Goal: Information Seeking & Learning: Learn about a topic

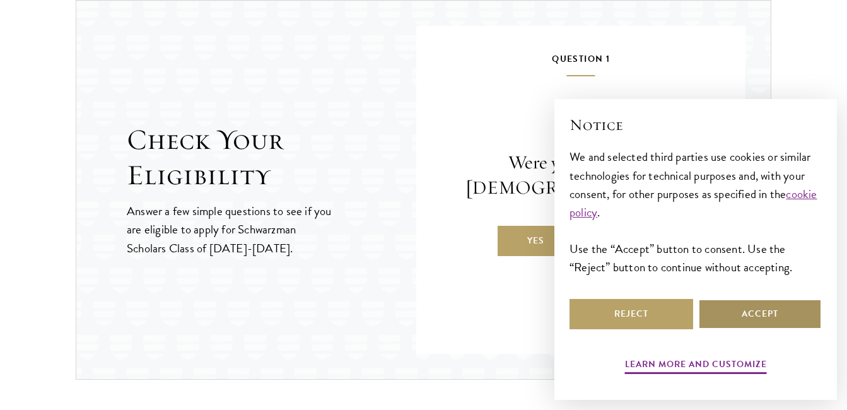
click at [760, 311] on button "Accept" at bounding box center [760, 314] width 124 height 30
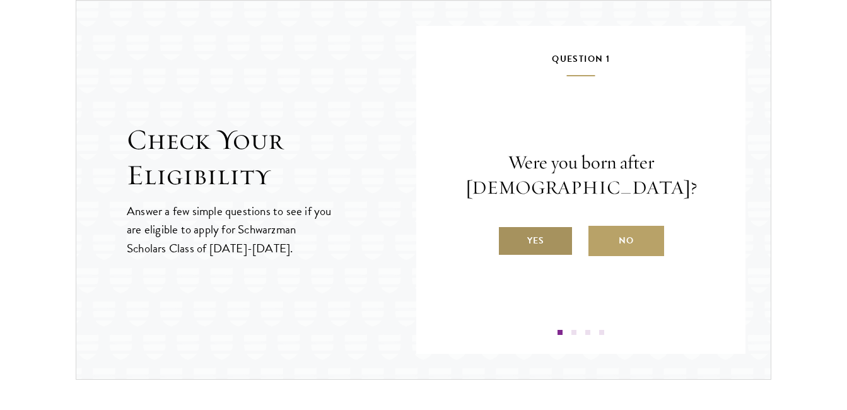
click at [540, 243] on label "Yes" at bounding box center [535, 241] width 76 height 30
click at [509, 238] on input "Yes" at bounding box center [502, 232] width 11 height 11
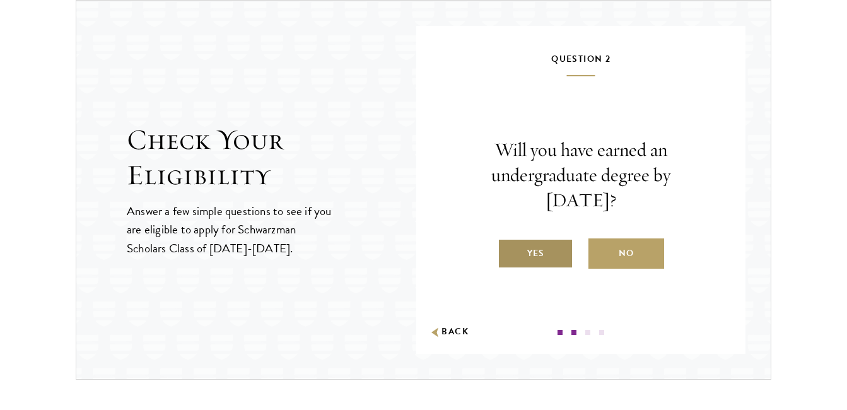
click at [542, 256] on label "Yes" at bounding box center [535, 253] width 76 height 30
click at [509, 251] on input "Yes" at bounding box center [502, 245] width 11 height 11
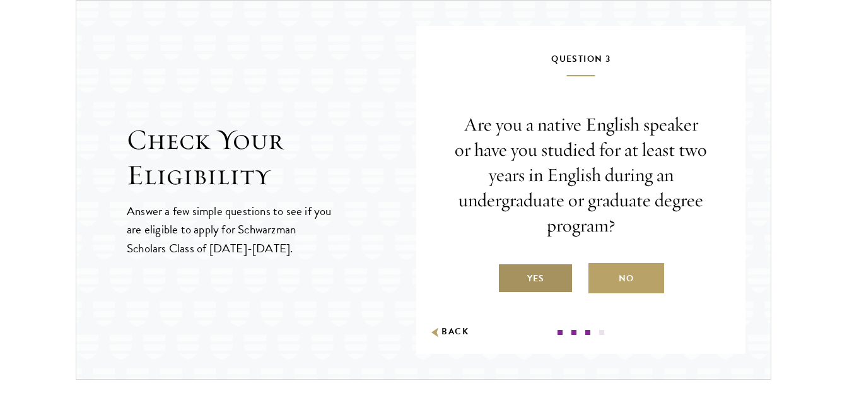
click at [546, 279] on label "Yes" at bounding box center [535, 278] width 76 height 30
click at [509, 276] on input "Yes" at bounding box center [502, 270] width 11 height 11
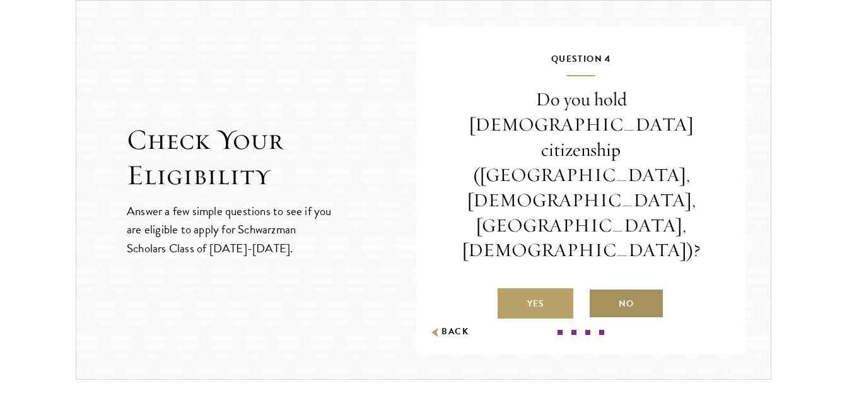
click at [633, 288] on label "No" at bounding box center [626, 303] width 76 height 30
click at [600, 290] on input "No" at bounding box center [593, 295] width 11 height 11
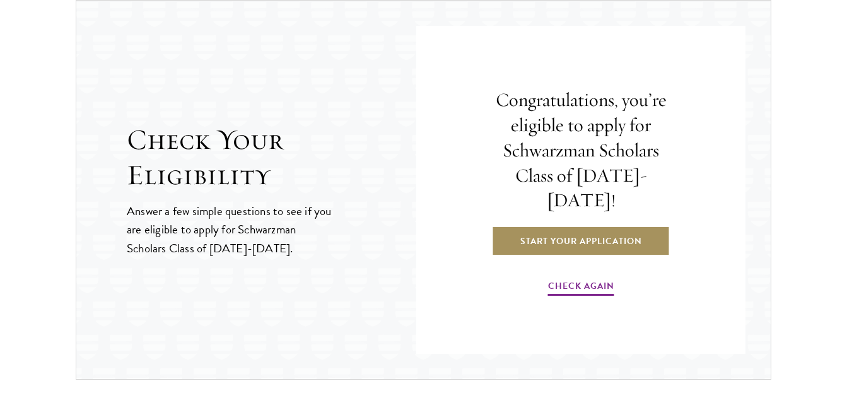
click at [593, 228] on link "Start Your Application" at bounding box center [581, 241] width 178 height 30
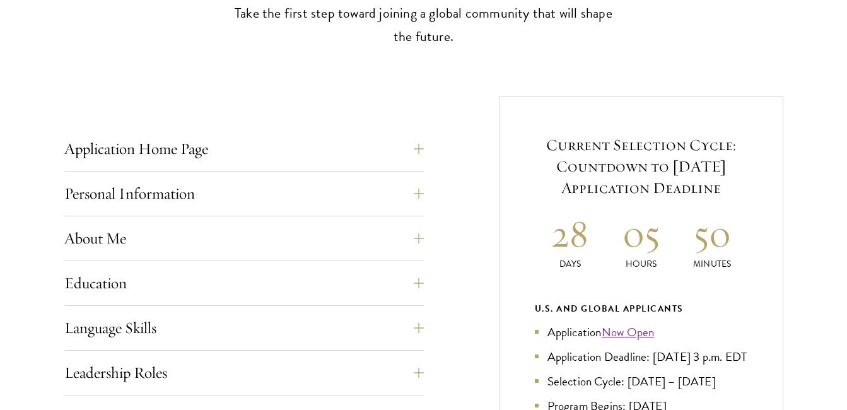
scroll to position [422, 0]
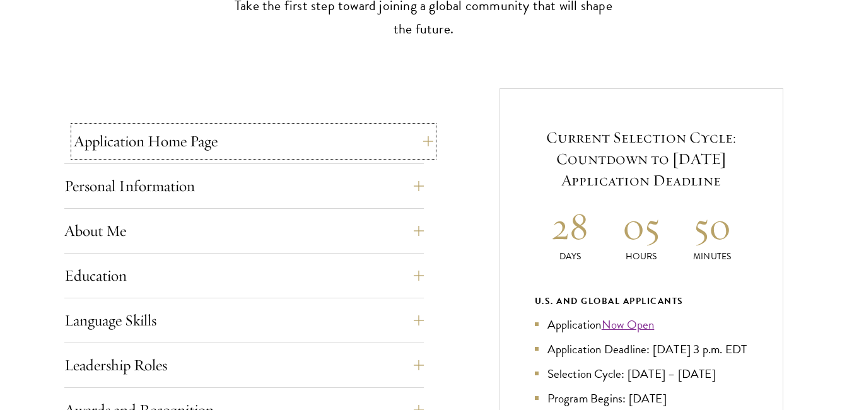
click at [351, 142] on button "Application Home Page" at bounding box center [253, 141] width 359 height 30
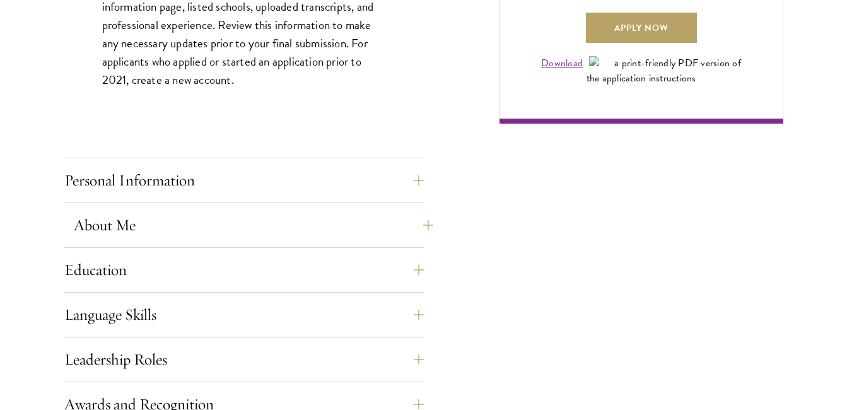
scroll to position [1014, 0]
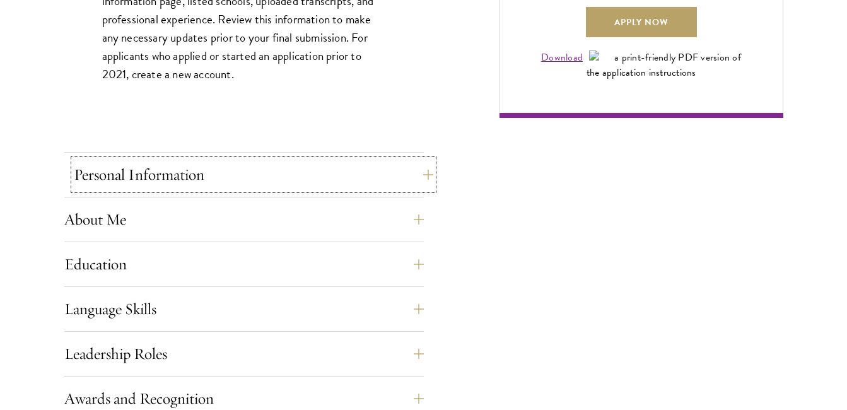
click at [313, 180] on button "Personal Information" at bounding box center [253, 175] width 359 height 30
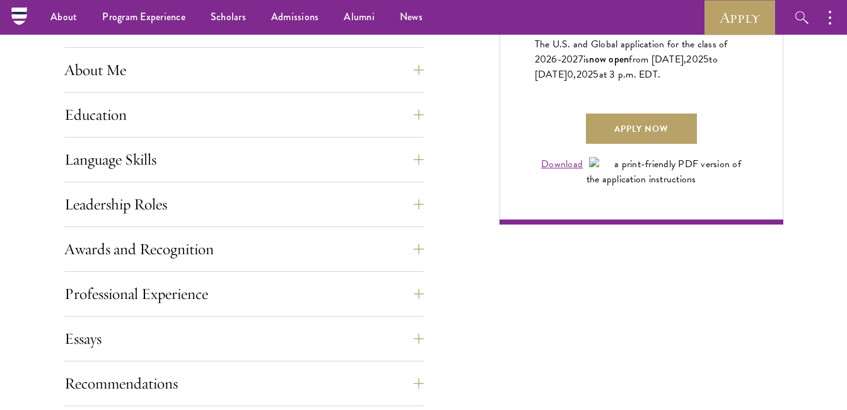
scroll to position [880, 0]
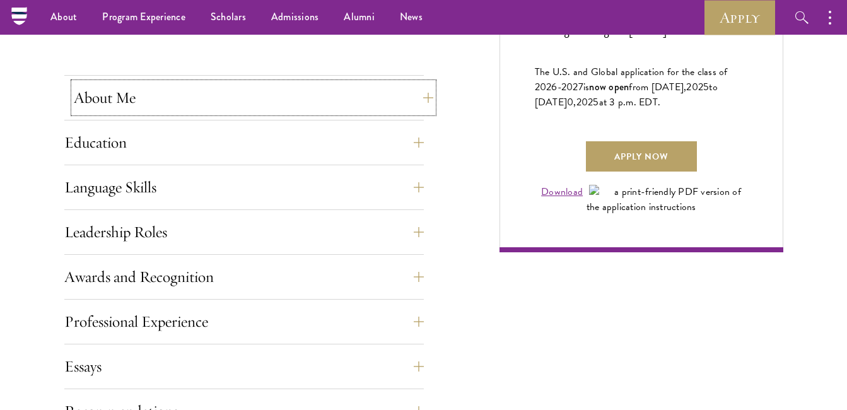
click at [265, 100] on button "About Me" at bounding box center [253, 98] width 359 height 30
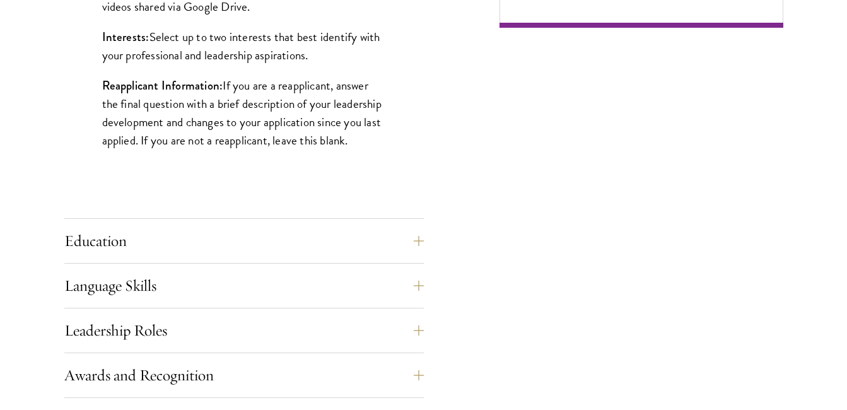
scroll to position [1111, 0]
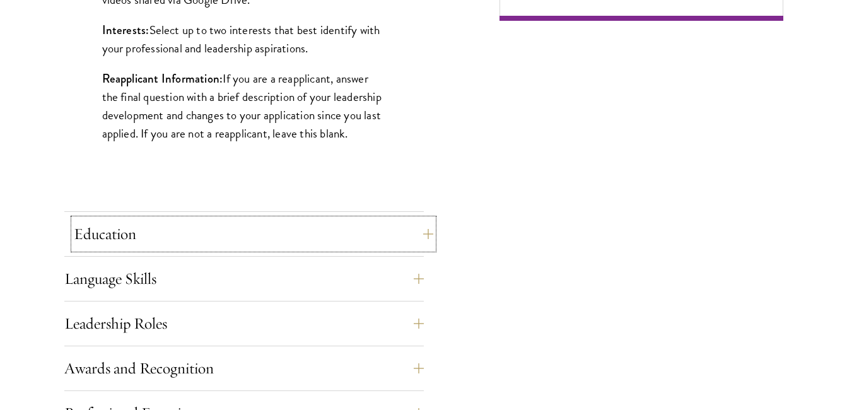
click at [365, 231] on button "Education" at bounding box center [253, 234] width 359 height 30
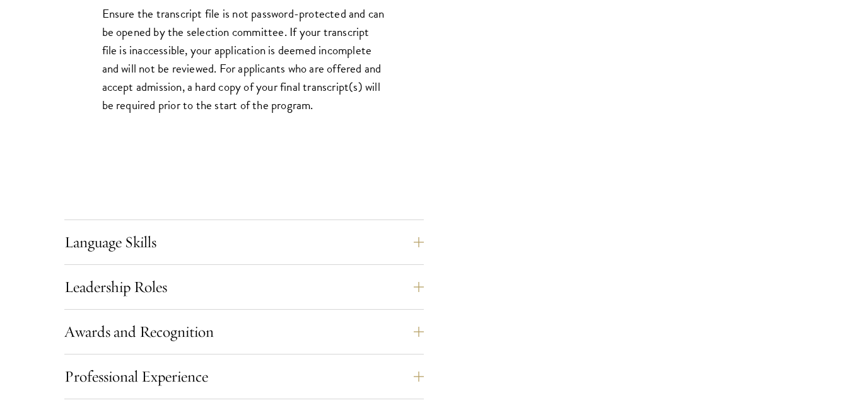
scroll to position [2075, 0]
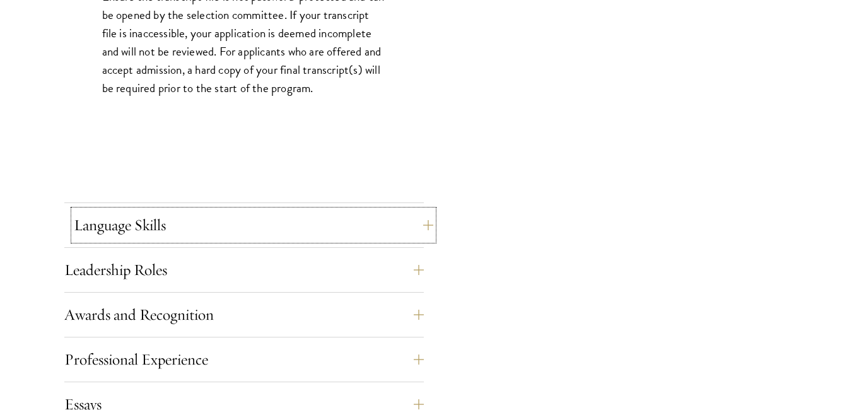
click at [315, 238] on button "Language Skills" at bounding box center [253, 225] width 359 height 30
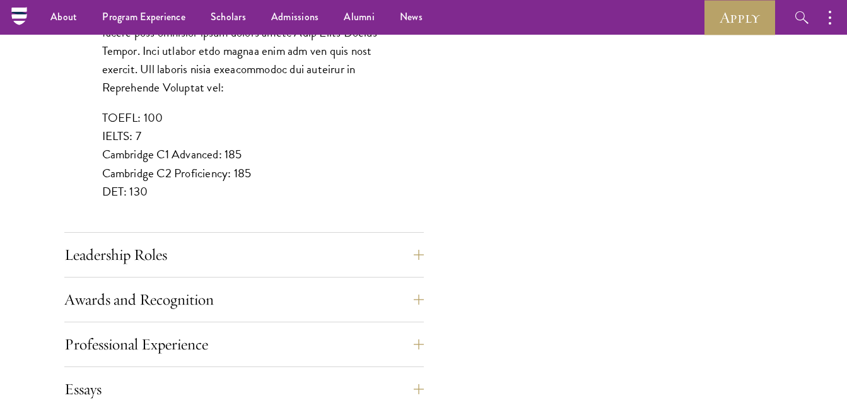
scroll to position [1159, 0]
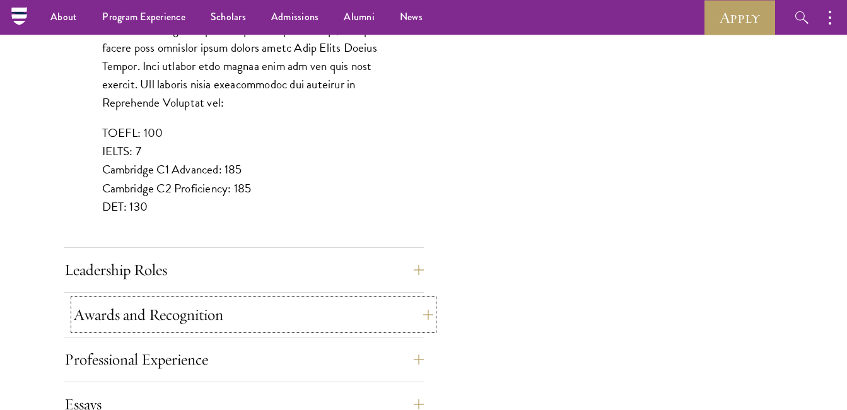
click at [291, 322] on button "Awards and Recognition" at bounding box center [253, 314] width 359 height 30
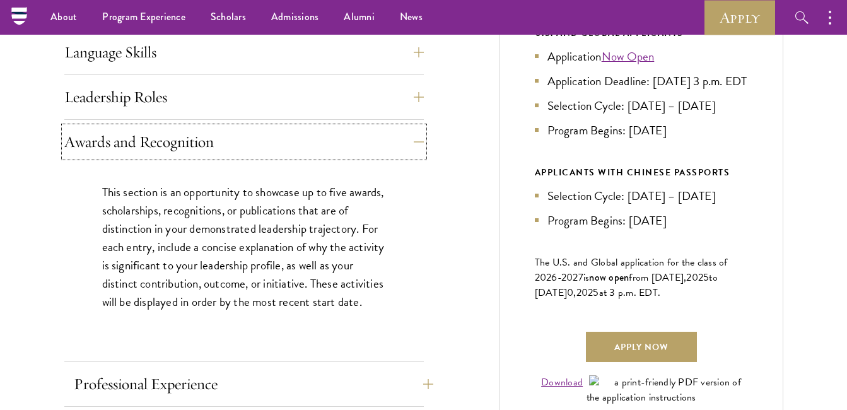
scroll to position [683, 0]
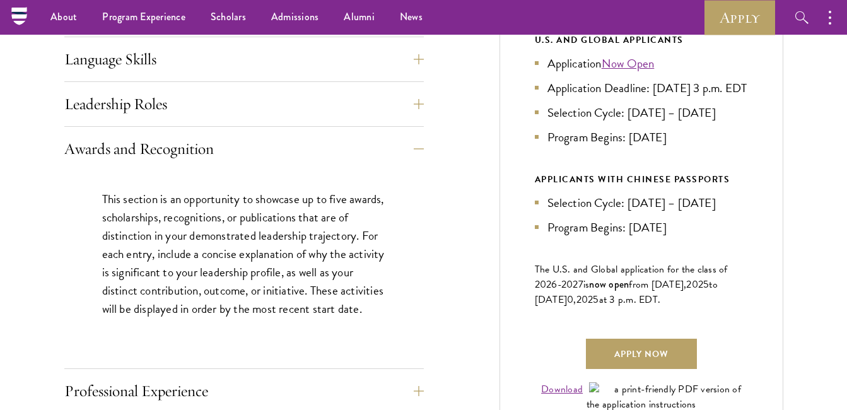
click at [357, 245] on p "This section is an opportunity to showcase up to five awards, scholarships, rec…" at bounding box center [244, 254] width 284 height 128
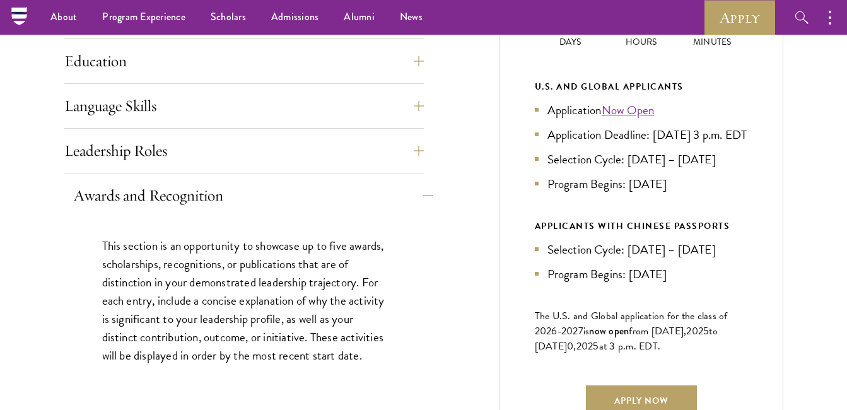
scroll to position [636, 0]
click at [403, 165] on button "Leadership Roles" at bounding box center [253, 151] width 359 height 30
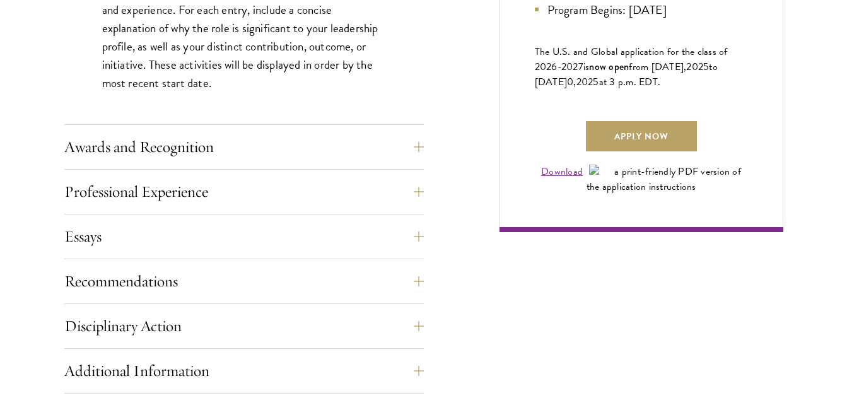
scroll to position [914, 0]
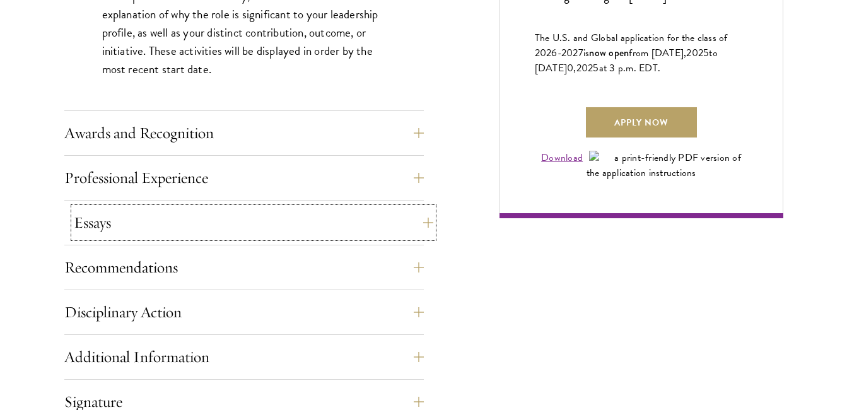
click at [356, 224] on button "Essays" at bounding box center [253, 222] width 359 height 30
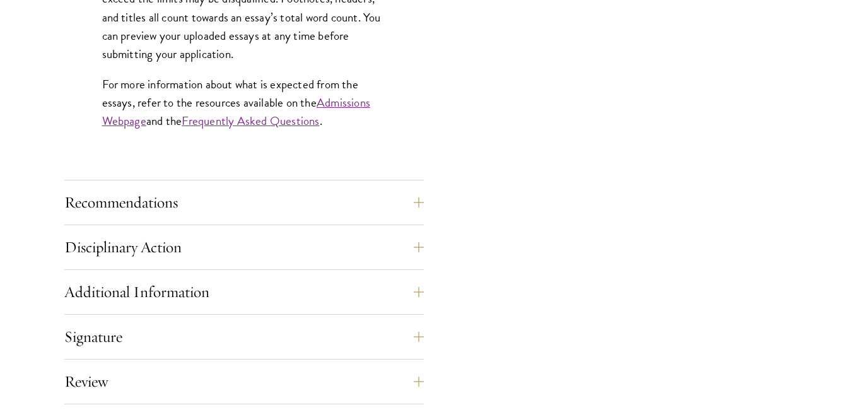
scroll to position [1197, 0]
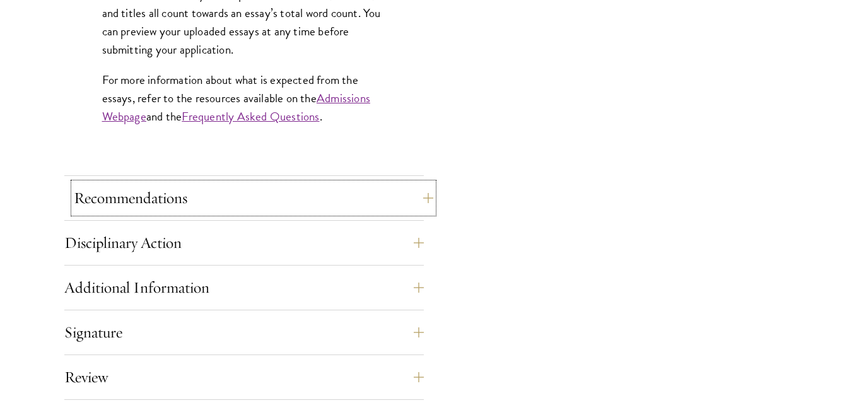
click at [282, 200] on button "Recommendations" at bounding box center [253, 198] width 359 height 30
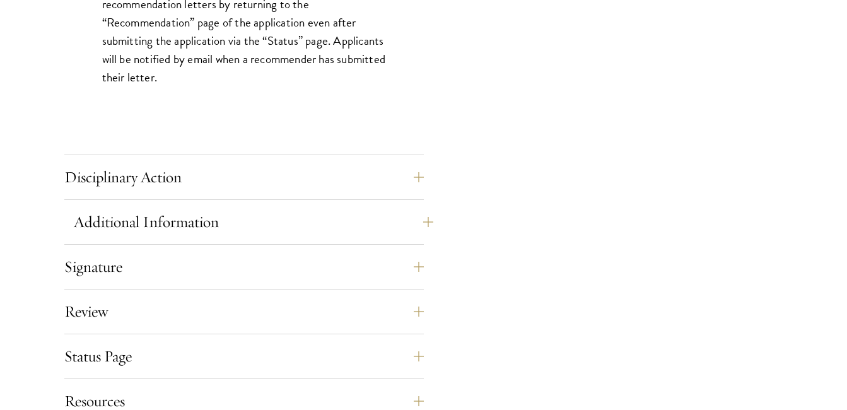
scroll to position [1888, 0]
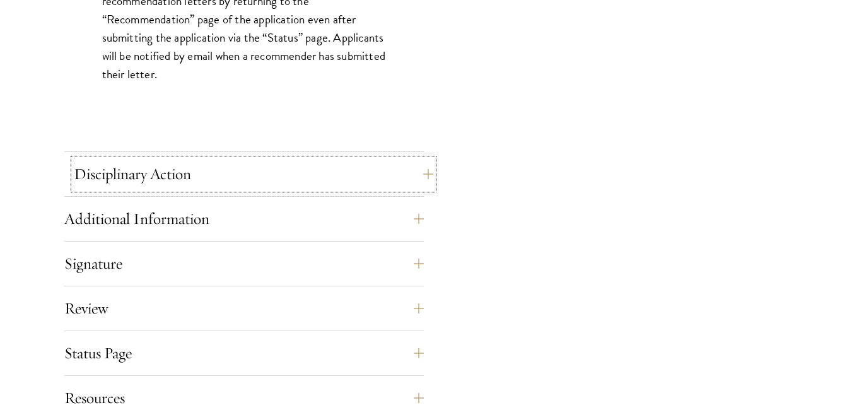
click at [270, 184] on button "Disciplinary Action" at bounding box center [253, 174] width 359 height 30
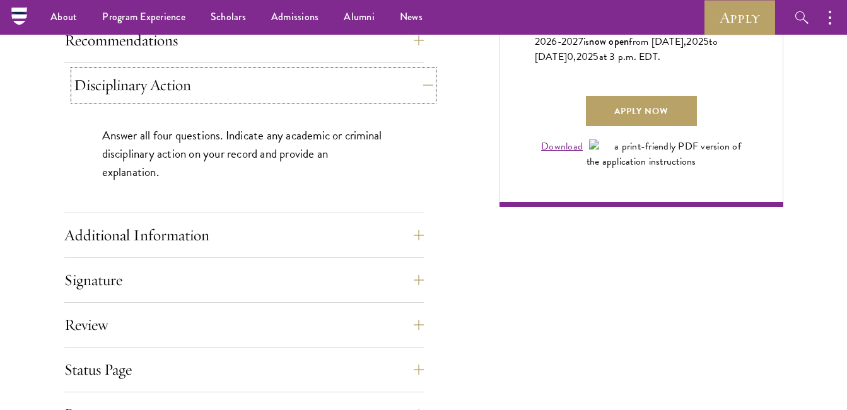
scroll to position [914, 0]
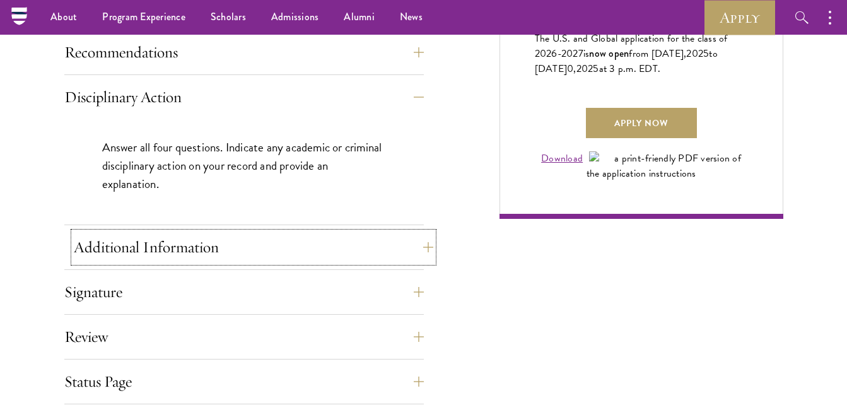
click at [306, 248] on button "Additional Information" at bounding box center [253, 247] width 359 height 30
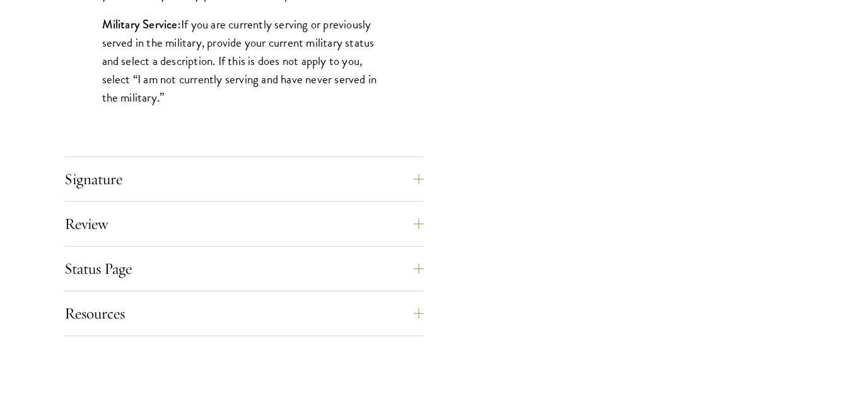
scroll to position [1366, 0]
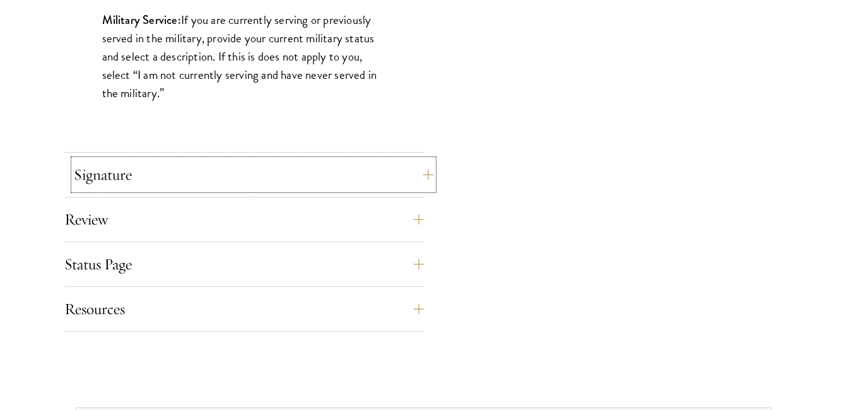
click at [313, 178] on button "Signature" at bounding box center [253, 175] width 359 height 30
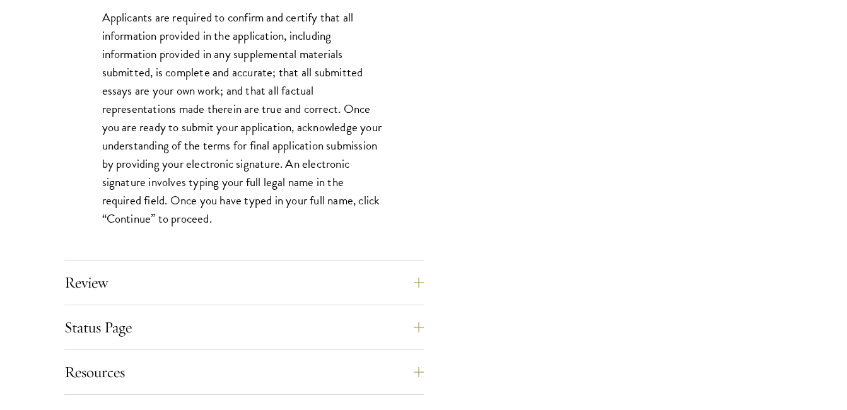
scroll to position [1145, 0]
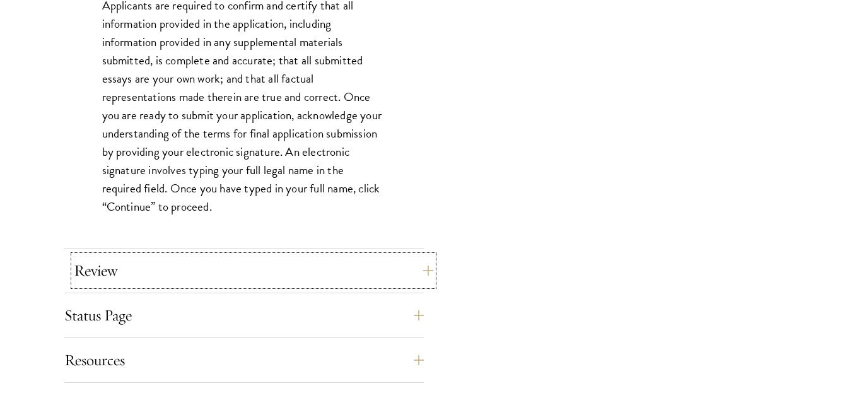
click at [299, 272] on button "Review" at bounding box center [253, 270] width 359 height 30
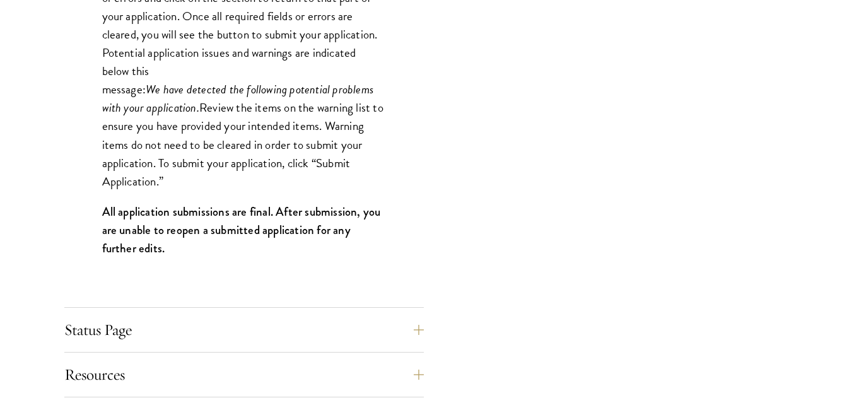
scroll to position [1292, 0]
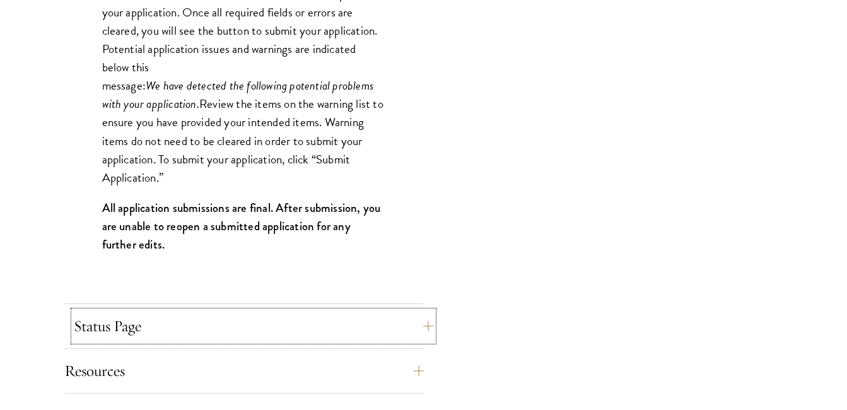
click at [341, 337] on button "Status Page" at bounding box center [253, 326] width 359 height 30
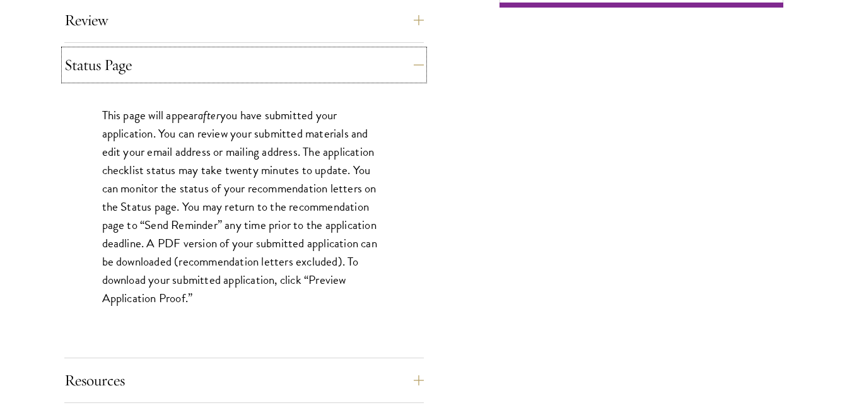
scroll to position [1233, 0]
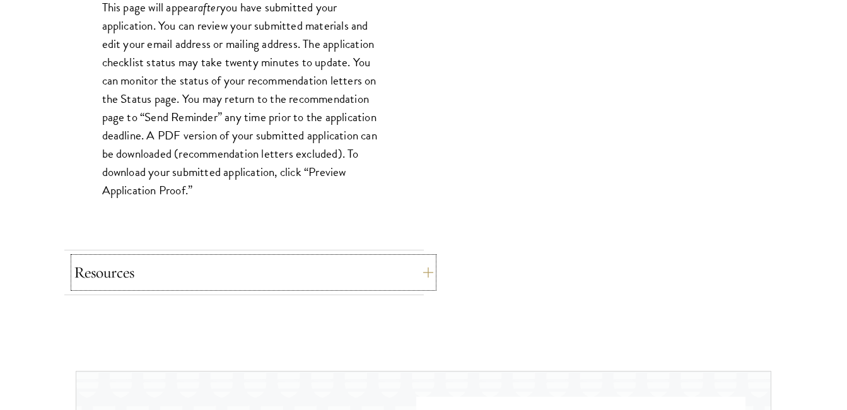
click at [291, 272] on button "Resources" at bounding box center [253, 272] width 359 height 30
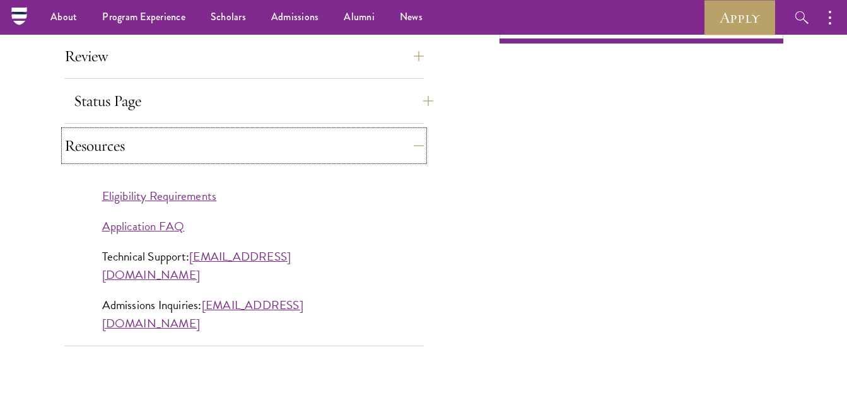
scroll to position [1045, 0]
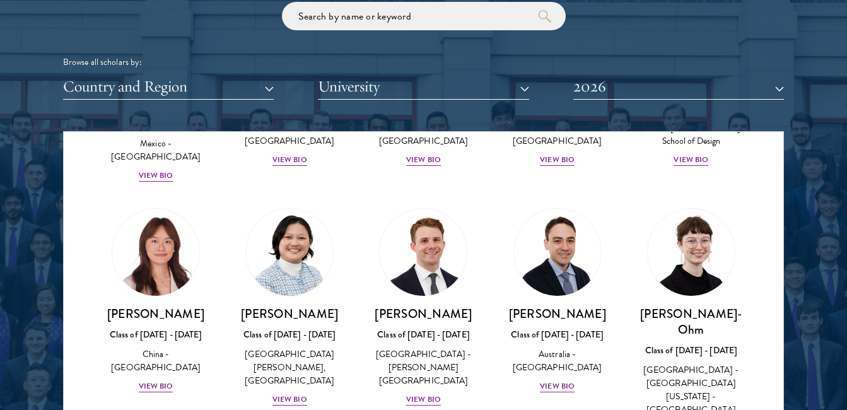
scroll to position [1186, 0]
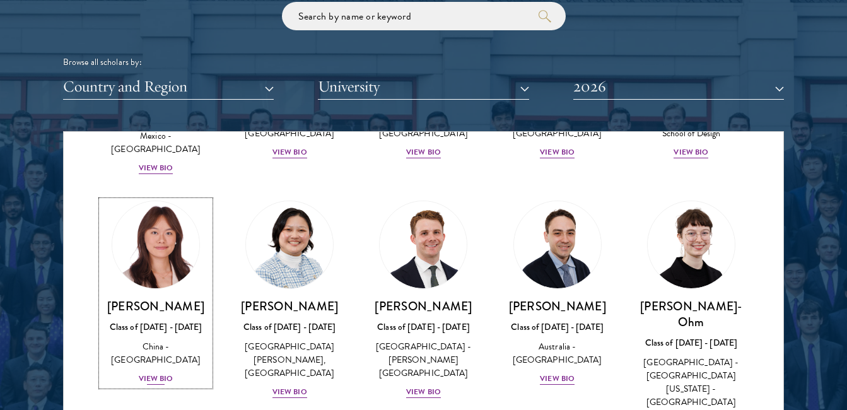
click at [164, 373] on div "View Bio" at bounding box center [156, 379] width 35 height 12
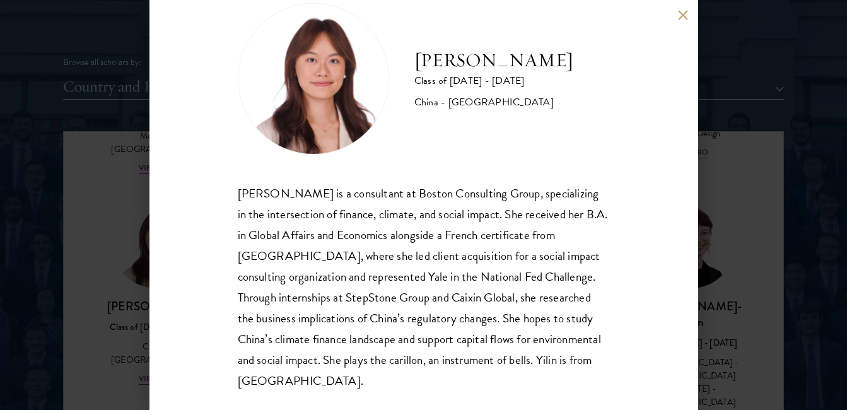
scroll to position [54, 0]
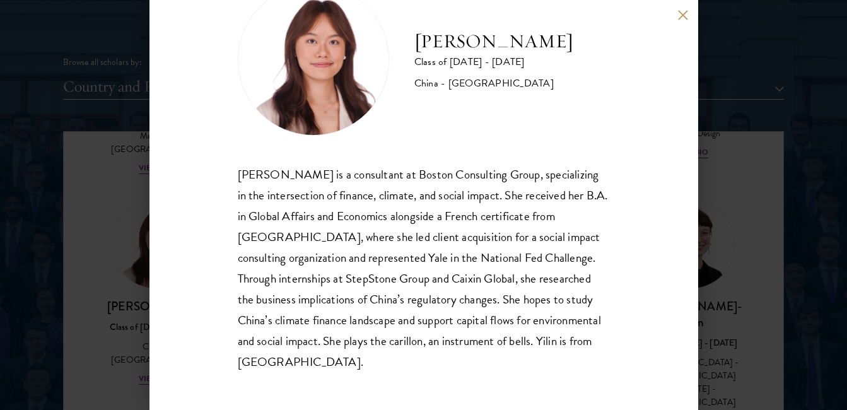
click at [682, 16] on button at bounding box center [683, 14] width 11 height 11
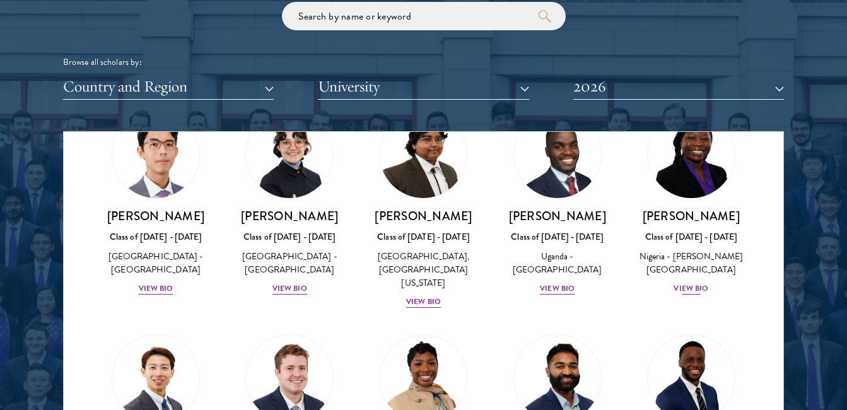
scroll to position [325, 0]
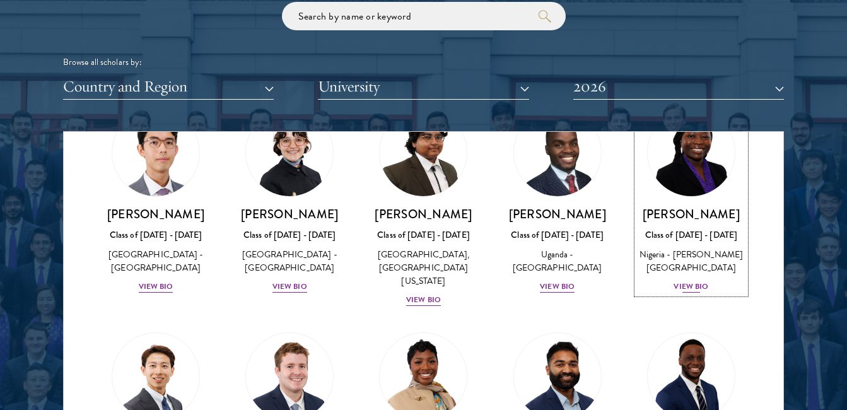
click at [692, 293] on div "View Bio" at bounding box center [690, 287] width 35 height 12
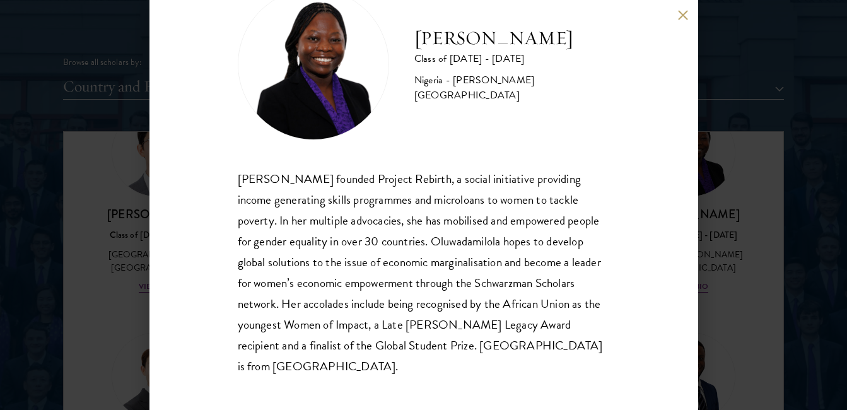
scroll to position [54, 0]
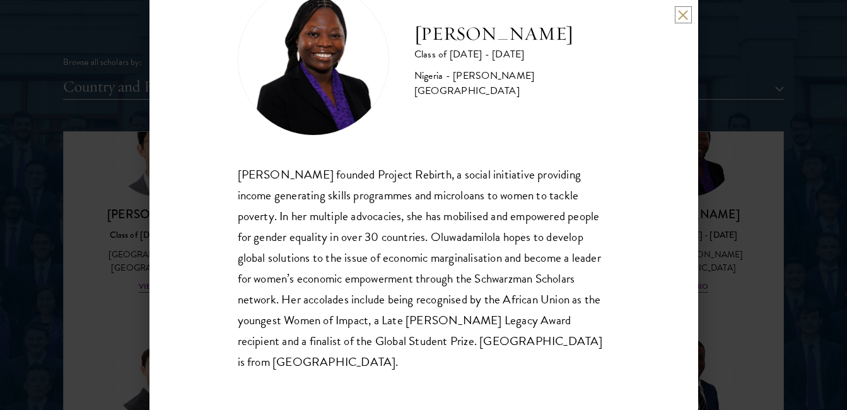
click at [683, 13] on button at bounding box center [683, 14] width 11 height 11
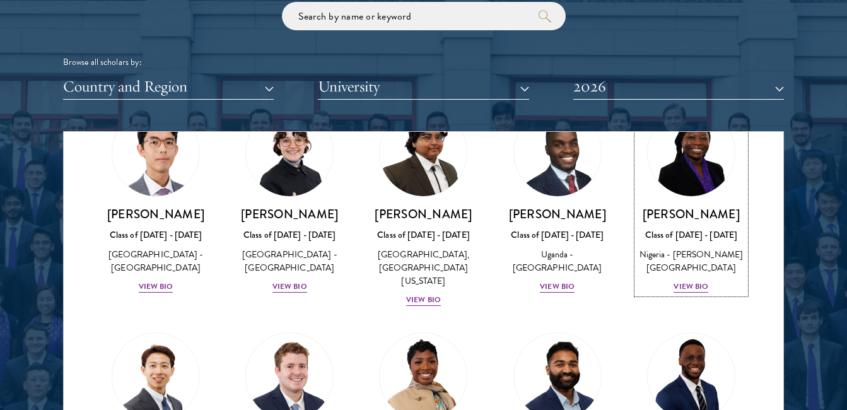
scroll to position [301, 0]
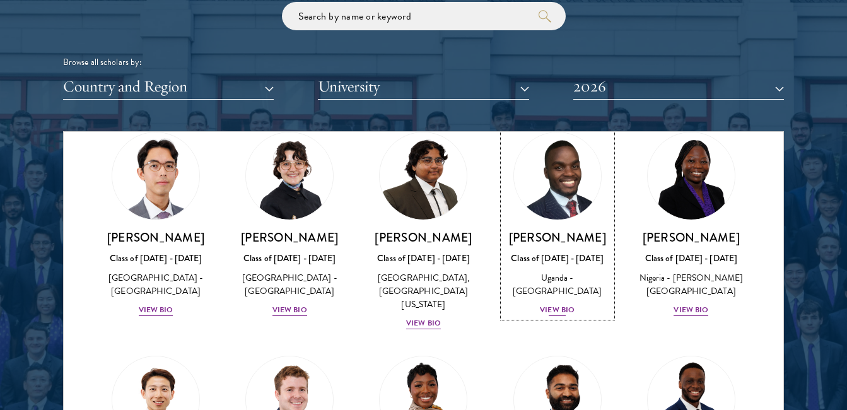
click at [550, 316] on div "View Bio" at bounding box center [557, 310] width 35 height 12
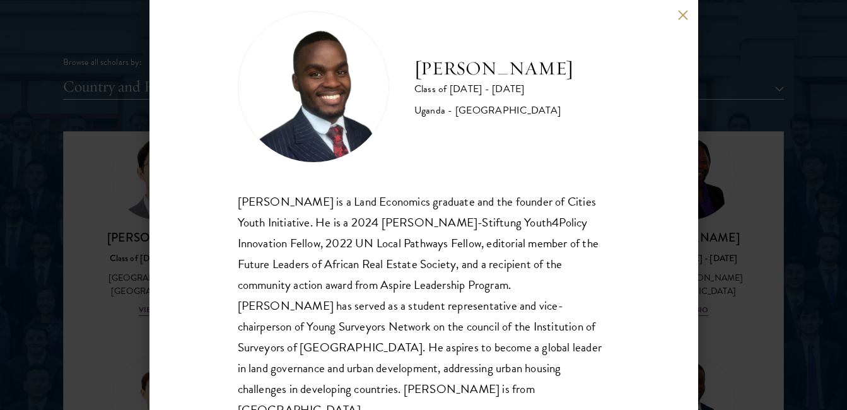
scroll to position [35, 0]
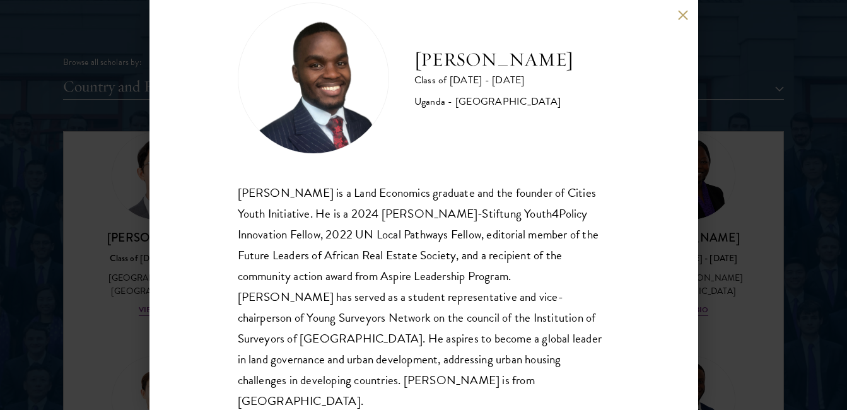
click at [685, 13] on button at bounding box center [683, 14] width 11 height 11
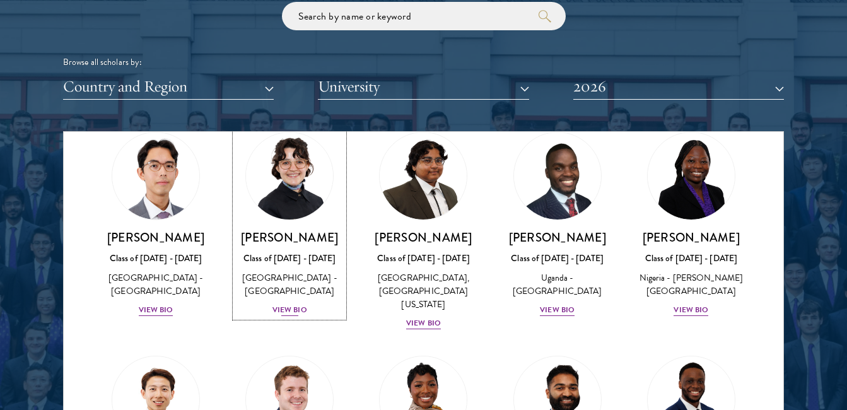
click at [285, 313] on div "View Bio" at bounding box center [289, 310] width 35 height 12
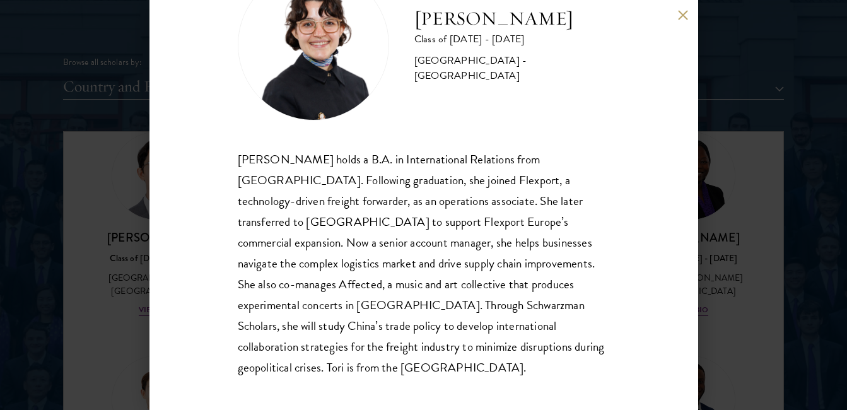
scroll to position [75, 0]
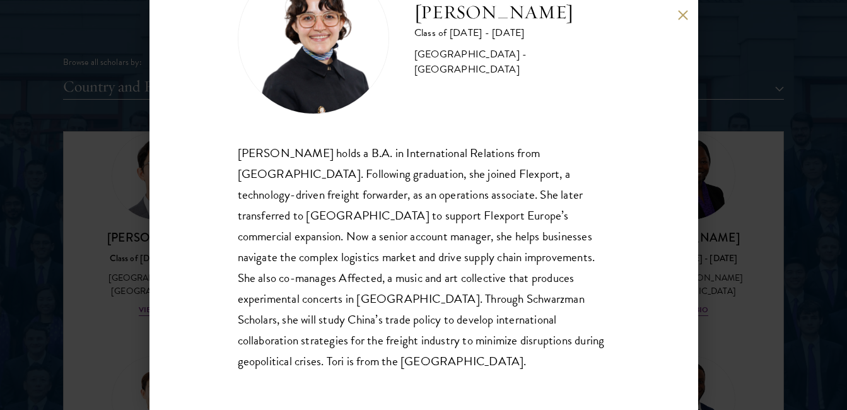
click at [682, 15] on button at bounding box center [683, 14] width 11 height 11
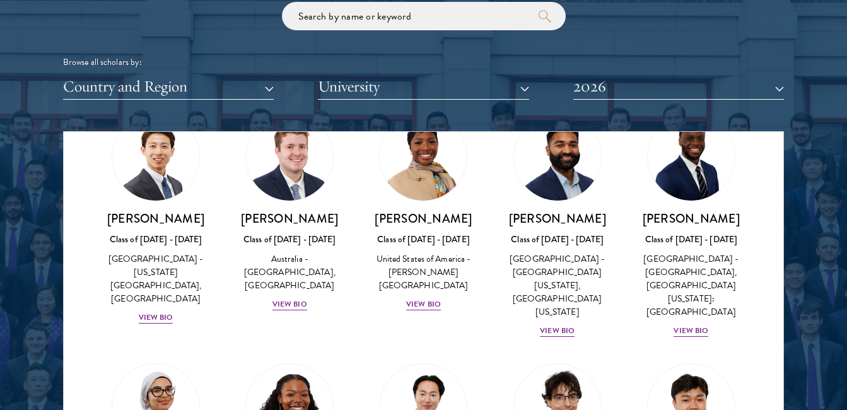
scroll to position [546, 0]
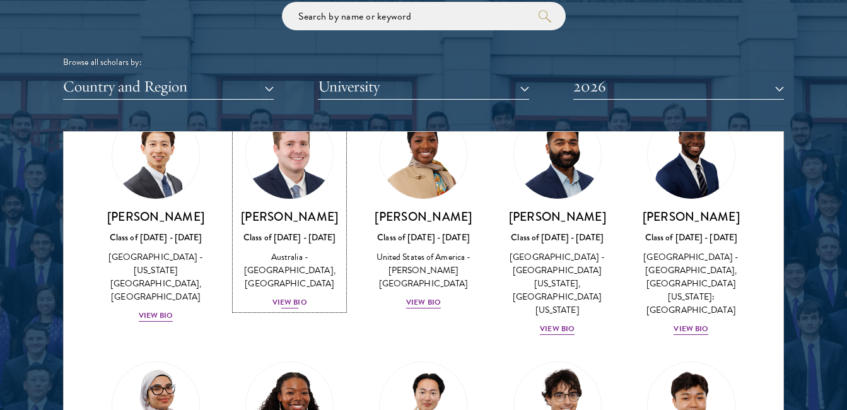
click at [287, 306] on div "View Bio" at bounding box center [289, 302] width 35 height 12
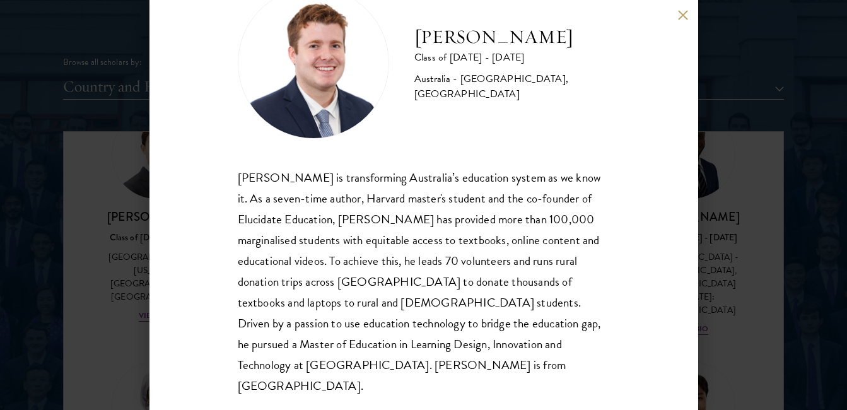
scroll to position [54, 0]
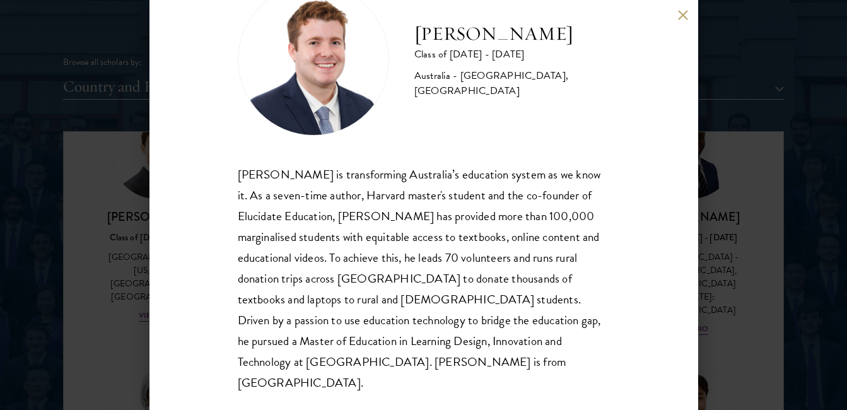
click at [684, 20] on button at bounding box center [683, 14] width 11 height 11
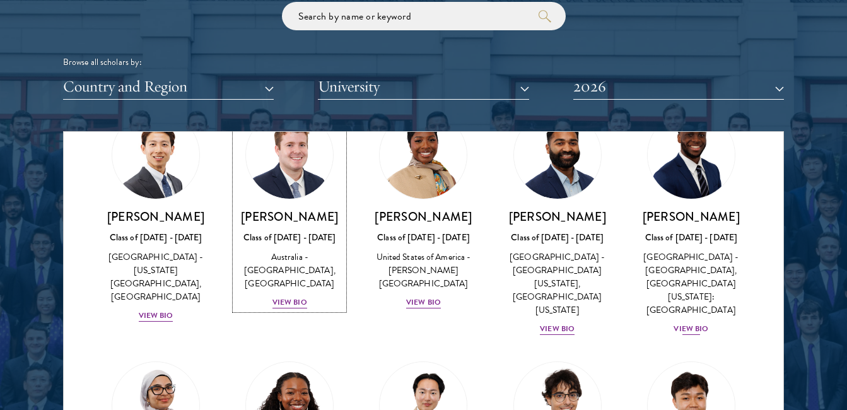
scroll to position [528, 0]
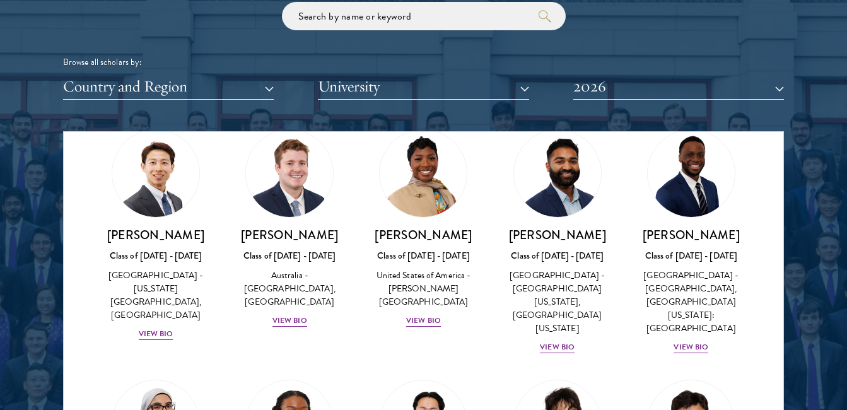
click at [680, 345] on div "[PERSON_NAME] Class of [DATE] - [DATE] [GEOGRAPHIC_DATA] - [GEOGRAPHIC_DATA], […" at bounding box center [691, 242] width 134 height 250
click at [686, 341] on div "View Bio" at bounding box center [690, 347] width 35 height 12
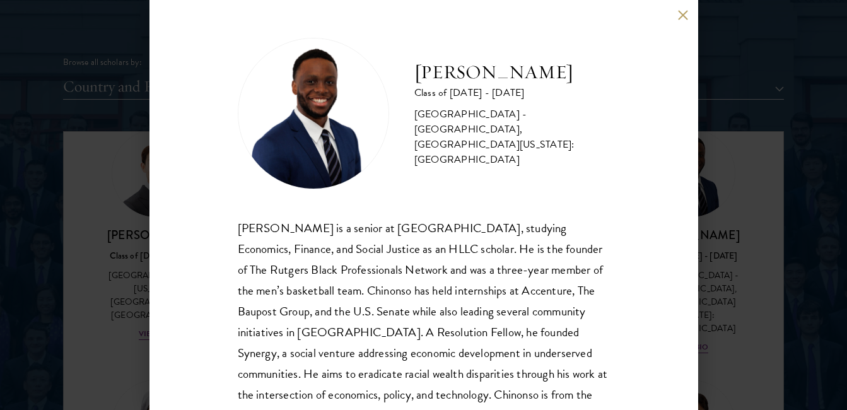
scroll to position [54, 0]
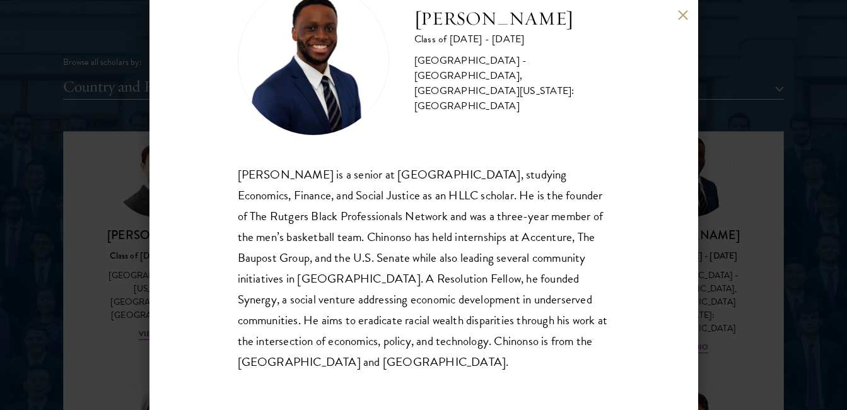
click at [685, 18] on button at bounding box center [683, 14] width 11 height 11
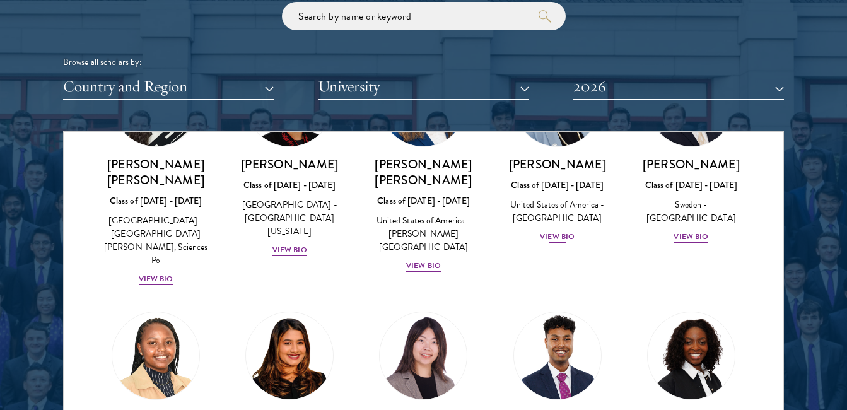
scroll to position [1864, 0]
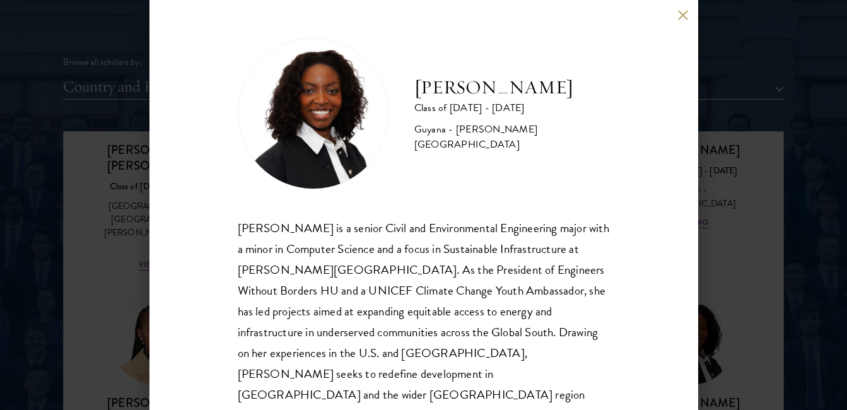
scroll to position [33, 0]
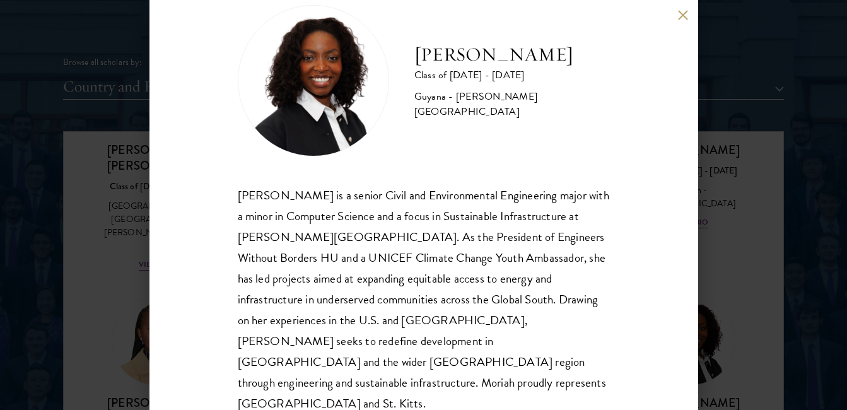
click at [680, 13] on button at bounding box center [683, 14] width 11 height 11
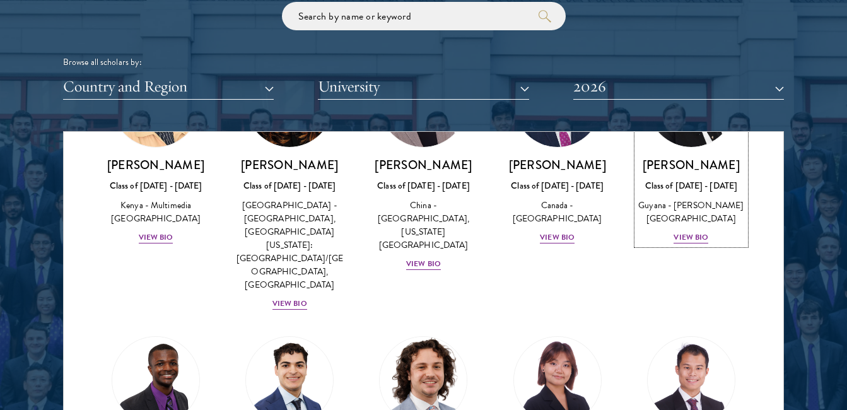
scroll to position [2115, 0]
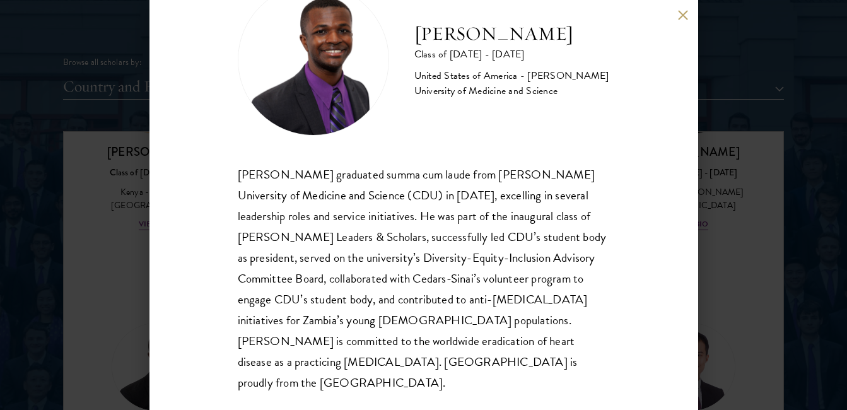
scroll to position [1603, 0]
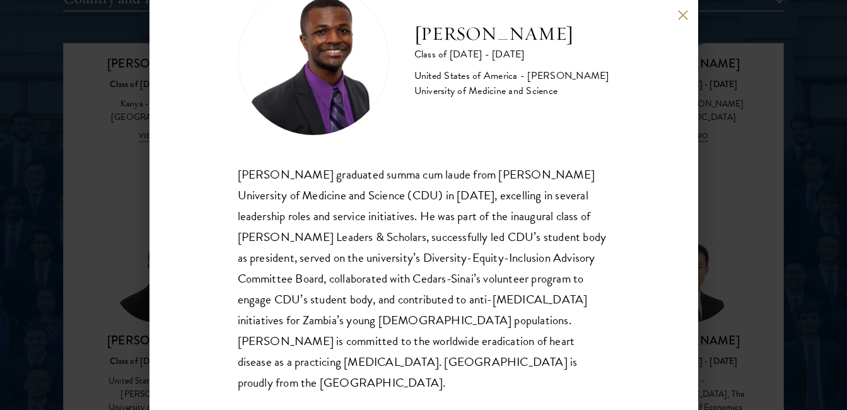
click at [678, 17] on button at bounding box center [683, 14] width 11 height 11
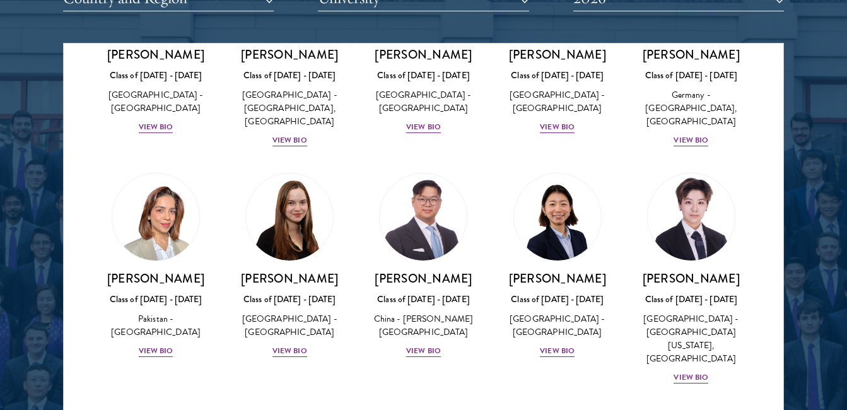
scroll to position [3116, 0]
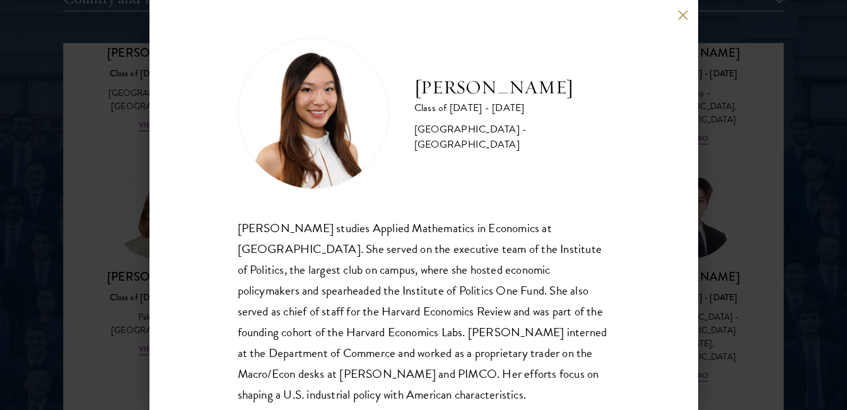
scroll to position [33, 0]
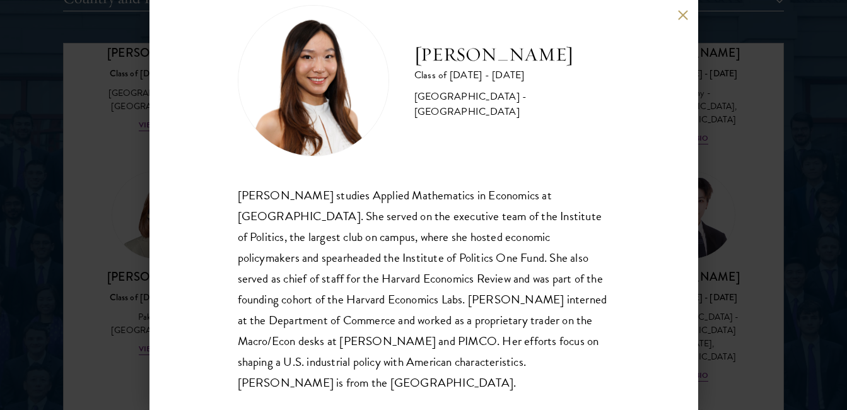
click at [683, 15] on button at bounding box center [683, 14] width 11 height 11
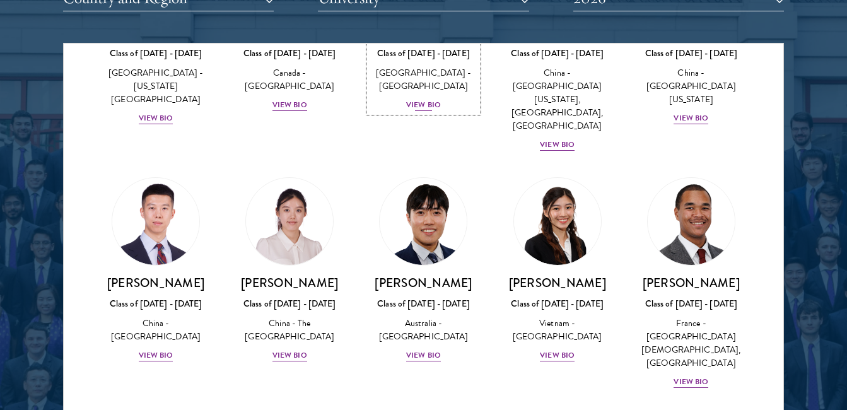
scroll to position [3603, 0]
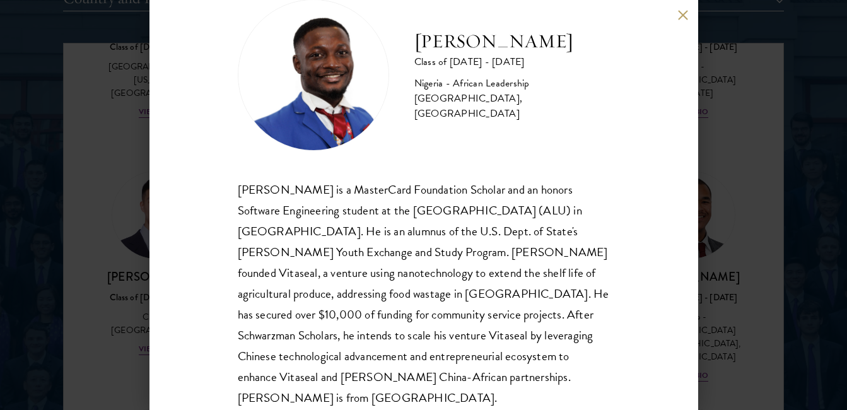
scroll to position [54, 0]
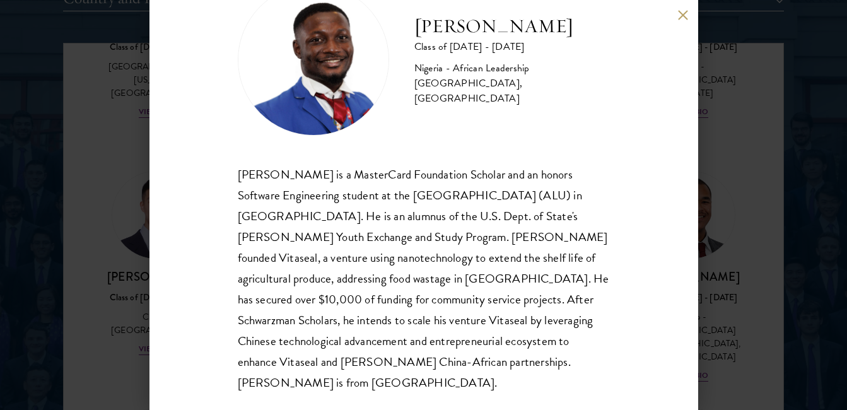
click at [680, 16] on button at bounding box center [683, 14] width 11 height 11
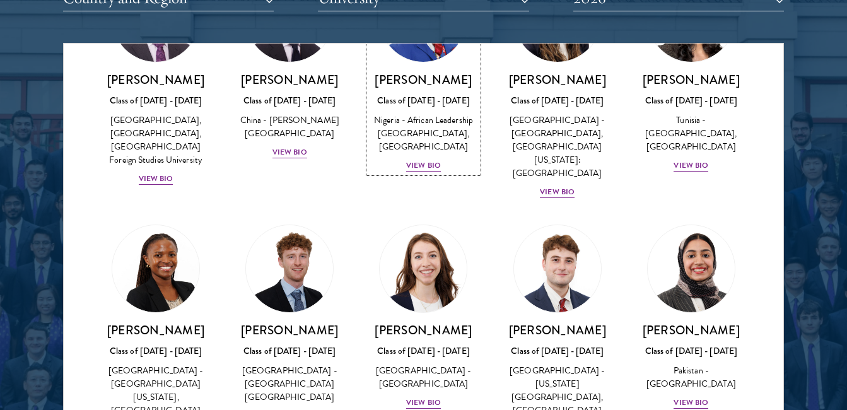
scroll to position [4061, 0]
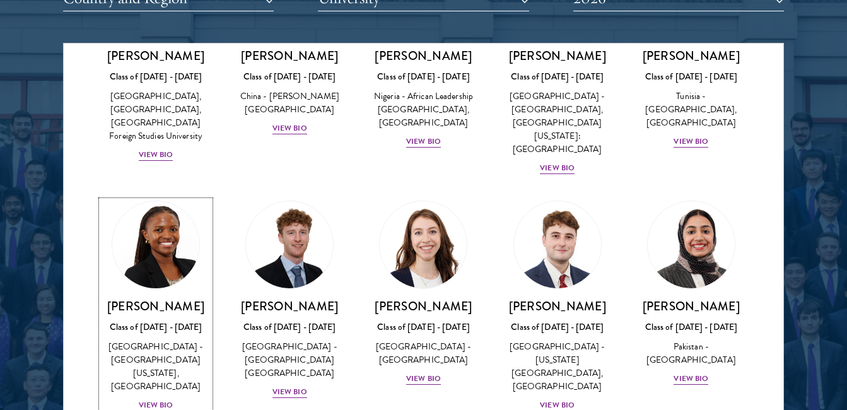
click at [158, 399] on div "View Bio" at bounding box center [156, 405] width 35 height 12
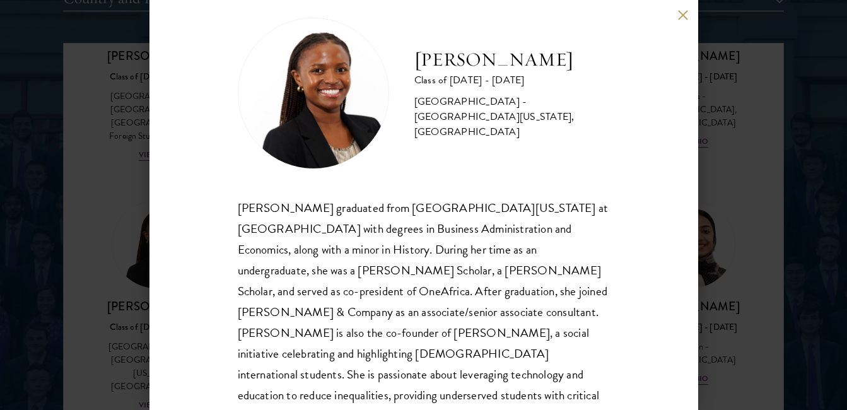
scroll to position [49, 0]
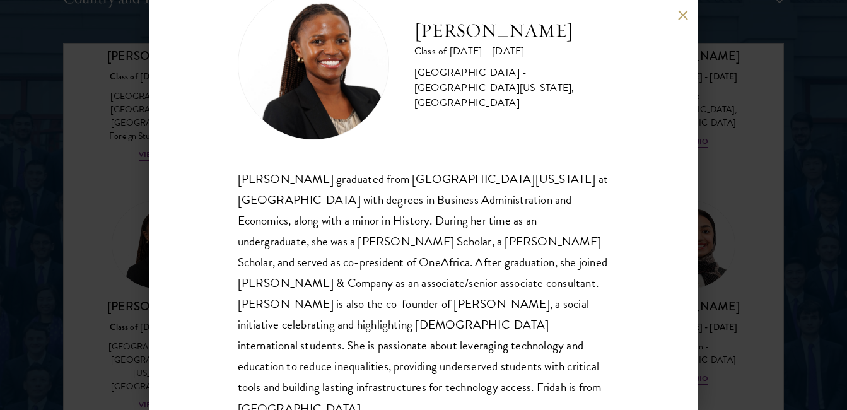
click at [687, 15] on button at bounding box center [683, 14] width 11 height 11
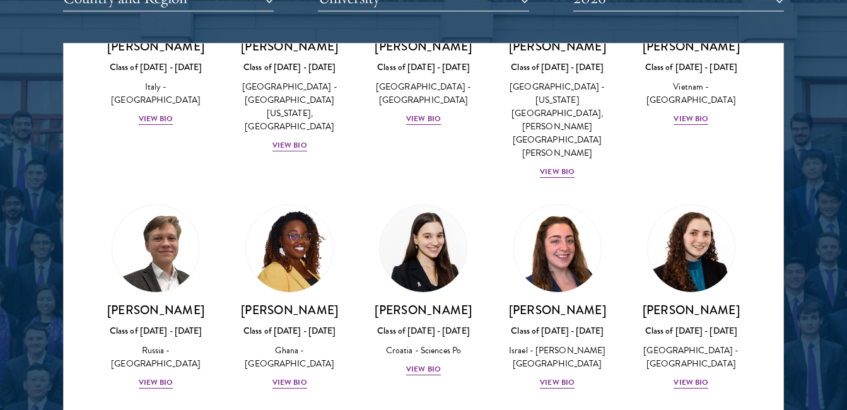
scroll to position [4785, 0]
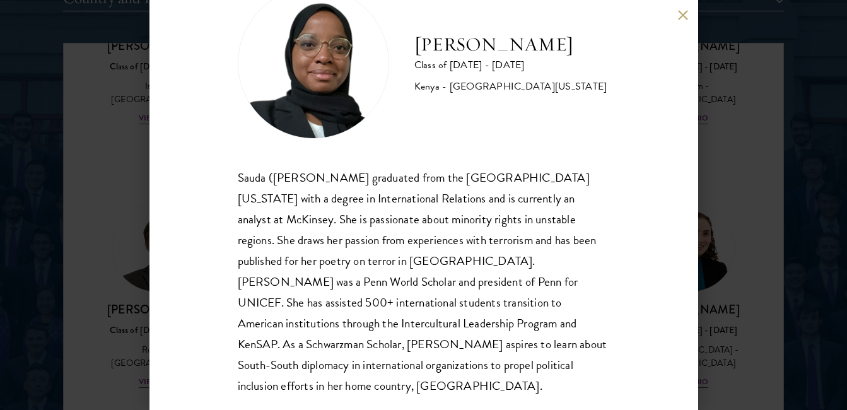
scroll to position [54, 0]
